Goal: Check status: Check status

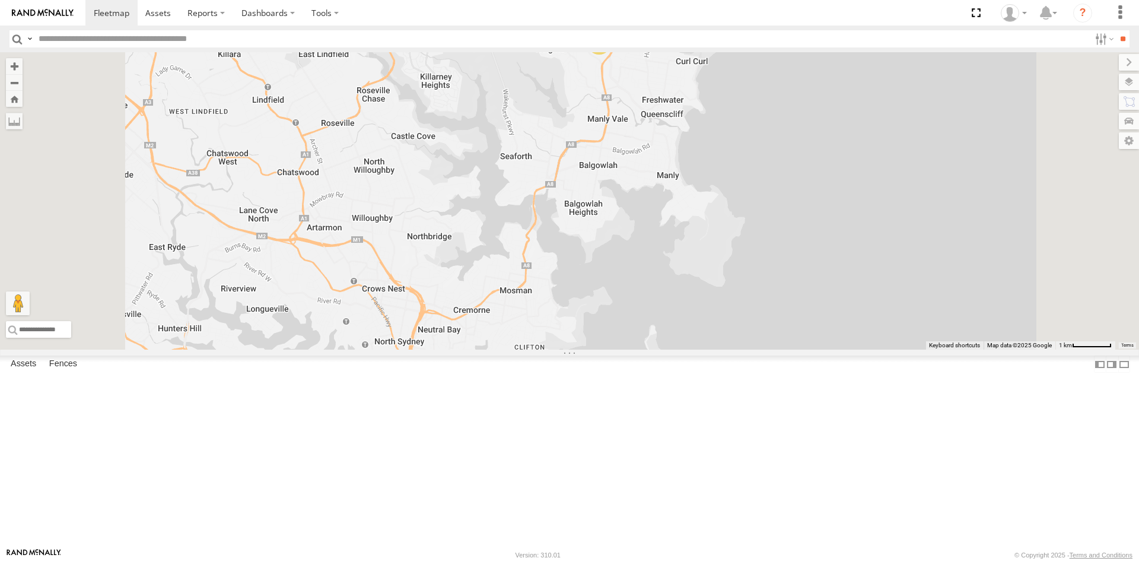
click at [611, 55] on div "5" at bounding box center [599, 43] width 24 height 24
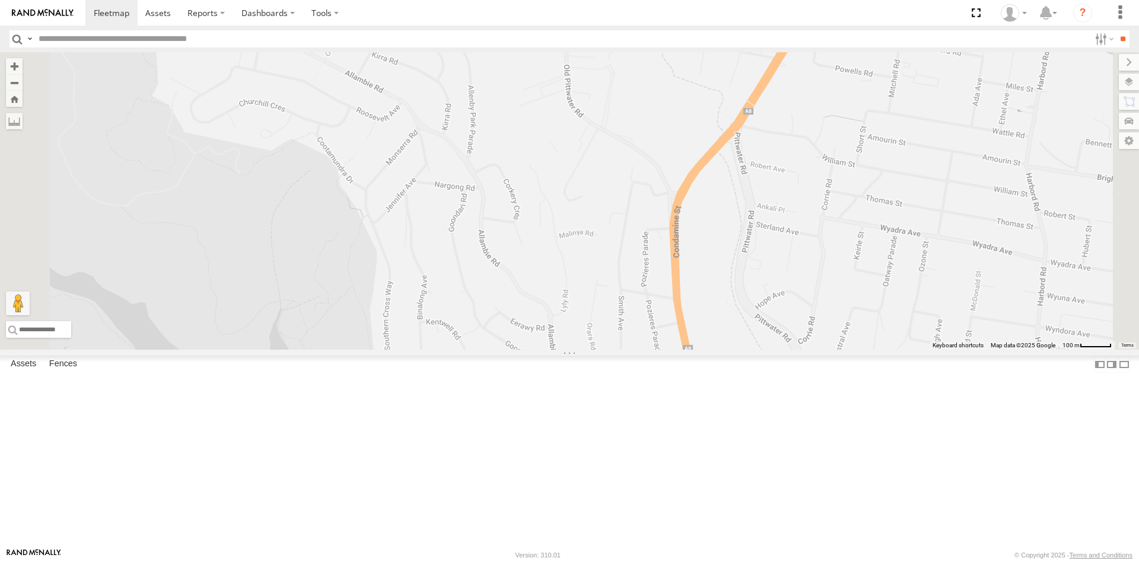
drag, startPoint x: 808, startPoint y: 138, endPoint x: 760, endPoint y: 240, distance: 113.1
click at [760, 240] on div "3" at bounding box center [569, 200] width 1139 height 297
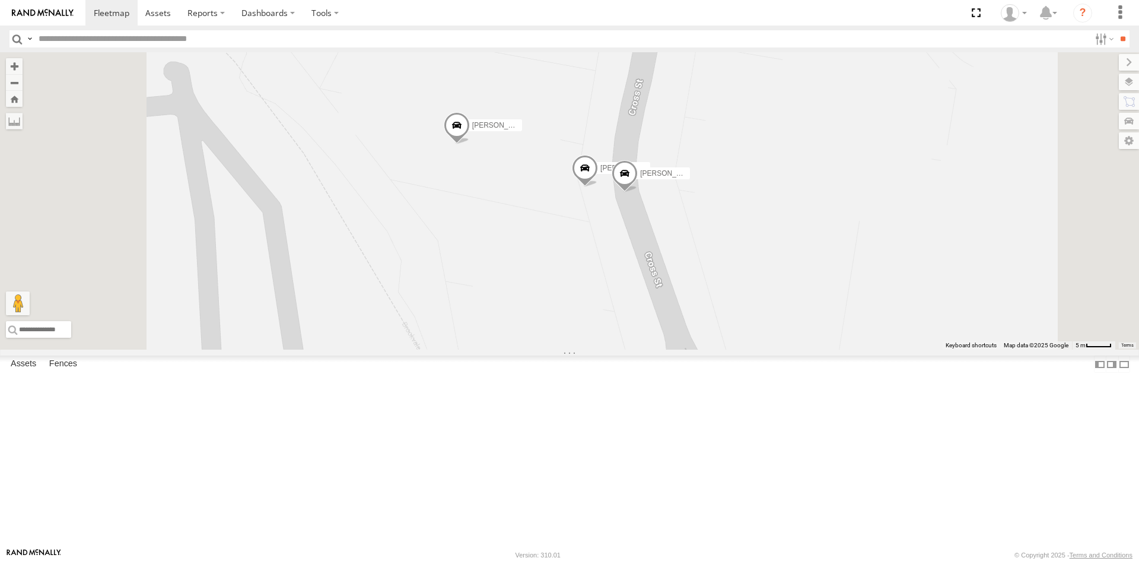
drag, startPoint x: 751, startPoint y: 269, endPoint x: 775, endPoint y: 375, distance: 108.7
click at [775, 349] on div "Ryan - FBU 10A Dan - EJV 51E Peter - EJV 51D" at bounding box center [569, 200] width 1139 height 297
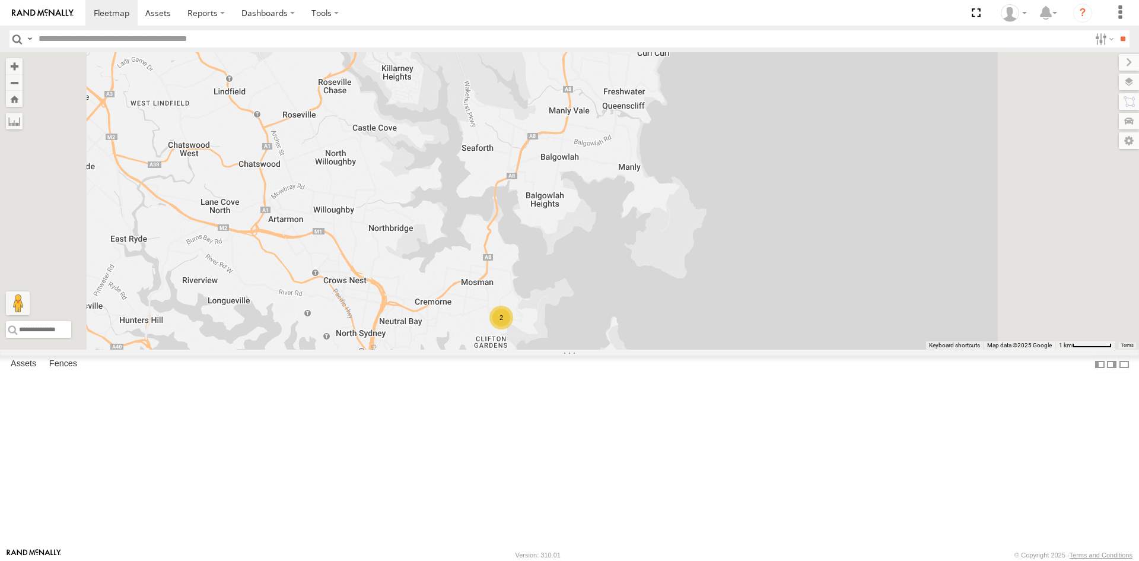
drag, startPoint x: 739, startPoint y: 400, endPoint x: 681, endPoint y: 218, distance: 191.7
click at [681, 218] on div "3 2" at bounding box center [569, 200] width 1139 height 297
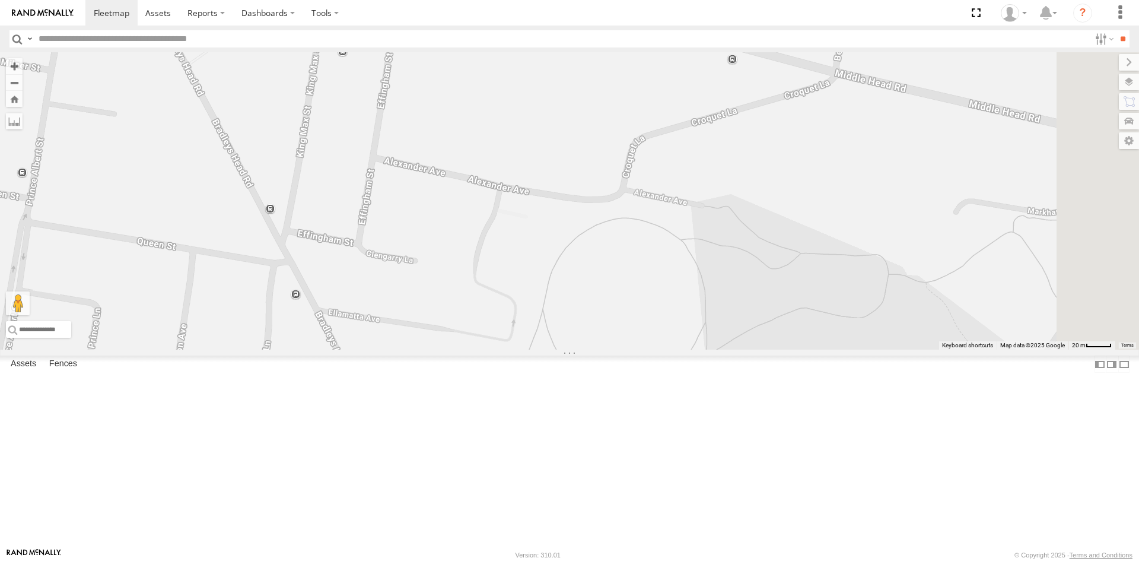
drag, startPoint x: 665, startPoint y: 168, endPoint x: 636, endPoint y: 308, distance: 142.3
click at [636, 308] on div "2" at bounding box center [569, 200] width 1139 height 297
